Goal: Transaction & Acquisition: Purchase product/service

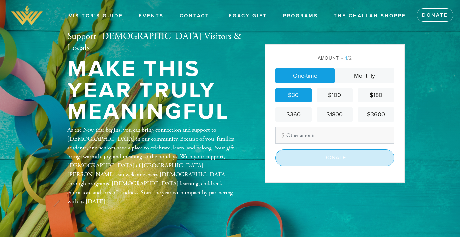
click at [305, 157] on input "Donate" at bounding box center [334, 158] width 119 height 17
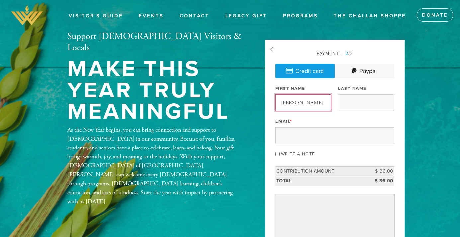
type input "[PERSON_NAME]"
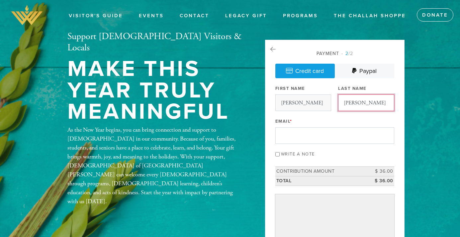
type input "Harris"
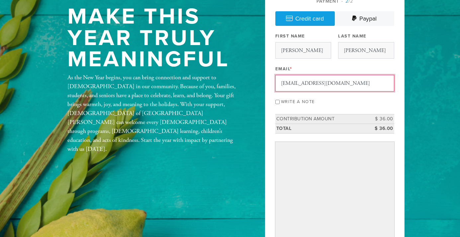
scroll to position [52, 0]
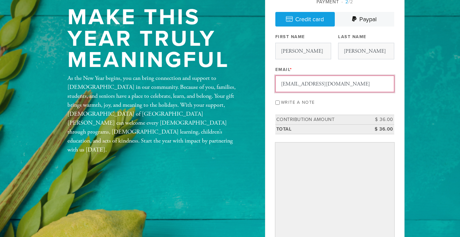
type input "DrJamesRHarris@gmail.com"
click at [278, 103] on input "Write a note" at bounding box center [277, 103] width 4 height 4
checkbox input "true"
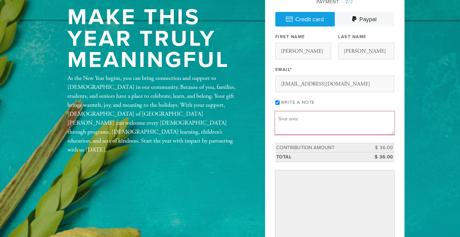
click at [285, 119] on textarea "Message or dedication" at bounding box center [334, 123] width 119 height 23
click at [287, 129] on textarea "In memory of Steven and Ruth Harris and Sebastian Canonzeri" at bounding box center [334, 123] width 119 height 23
click at [311, 128] on textarea "In memory of Steven and Ruth Harris and Sebastian Canzoneri" at bounding box center [334, 123] width 119 height 23
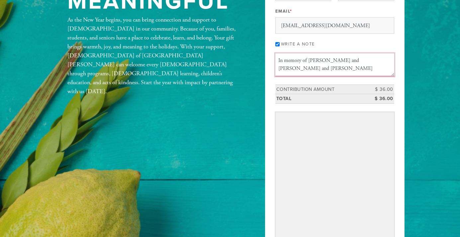
scroll to position [110, 0]
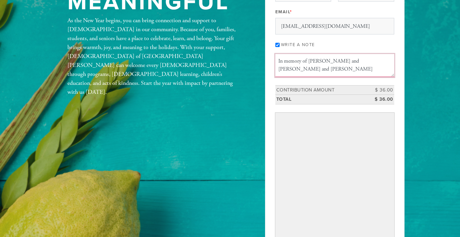
type textarea "In memory of Steven and Ruth Harris and Sebastian Canzoneri"
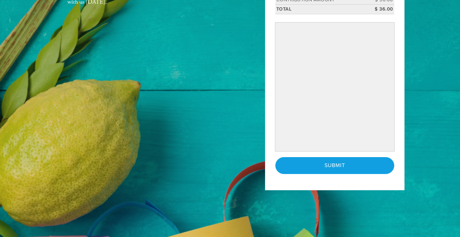
scroll to position [218, 0]
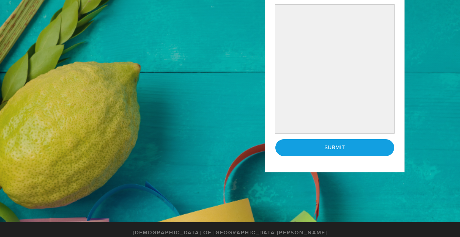
click at [227, 114] on div "Support Jewish Visitors & Locals Make This Year Truly Meaningful As the New Yea…" at bounding box center [230, 2] width 359 height 361
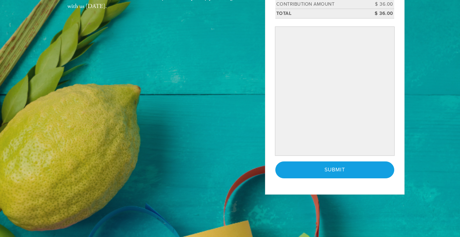
scroll to position [197, 0]
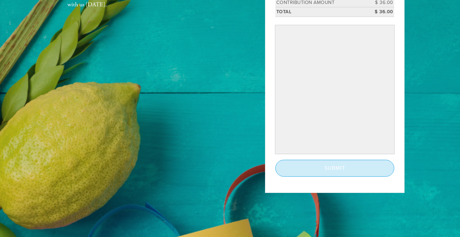
click at [304, 172] on input "Submit" at bounding box center [334, 168] width 119 height 17
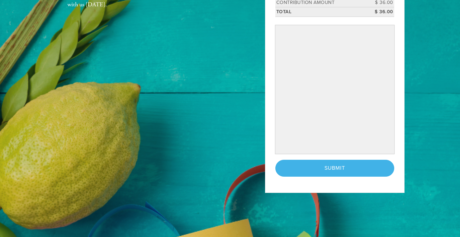
scroll to position [170, 0]
